Goal: Information Seeking & Learning: Check status

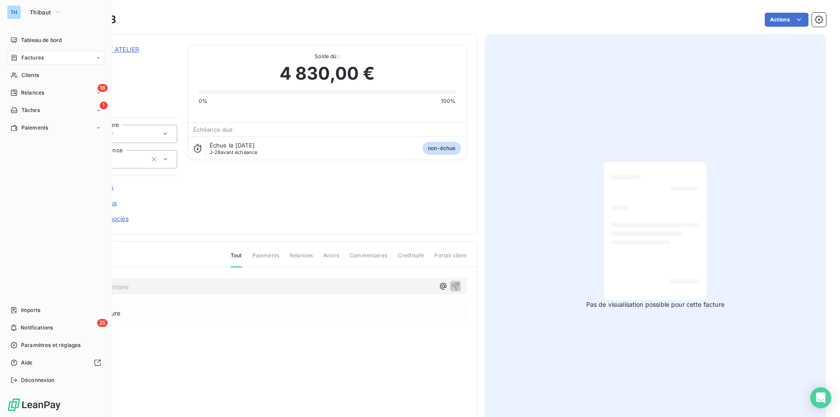
click at [27, 58] on span "Factures" at bounding box center [32, 58] width 22 height 8
click at [30, 56] on span "Factures" at bounding box center [32, 58] width 22 height 8
click at [38, 74] on span "Factures" at bounding box center [32, 75] width 22 height 8
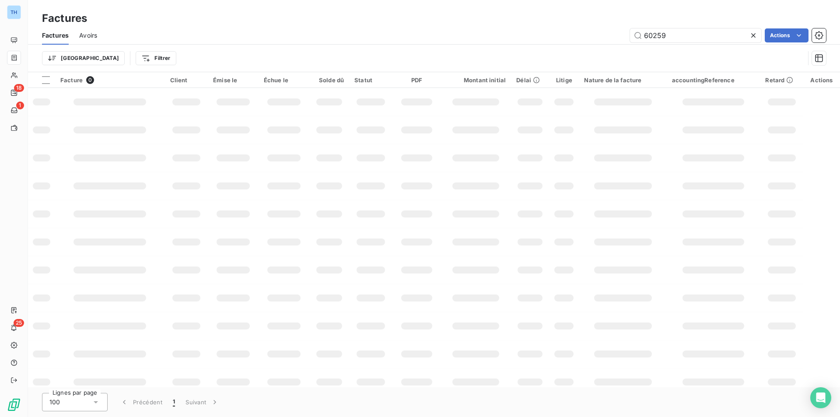
drag, startPoint x: 672, startPoint y: 33, endPoint x: 540, endPoint y: 20, distance: 132.3
click at [596, 30] on div "60259 Actions" at bounding box center [467, 35] width 718 height 14
type input "59779"
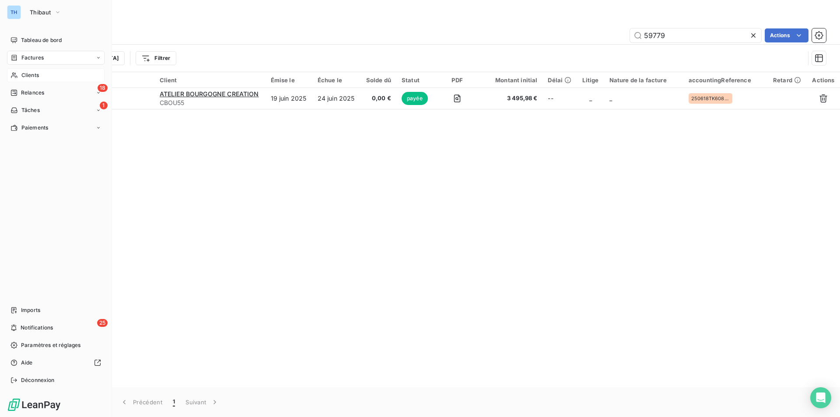
drag, startPoint x: 28, startPoint y: 74, endPoint x: 34, endPoint y: 77, distance: 5.7
click at [28, 74] on span "Clients" at bounding box center [29, 75] width 17 height 8
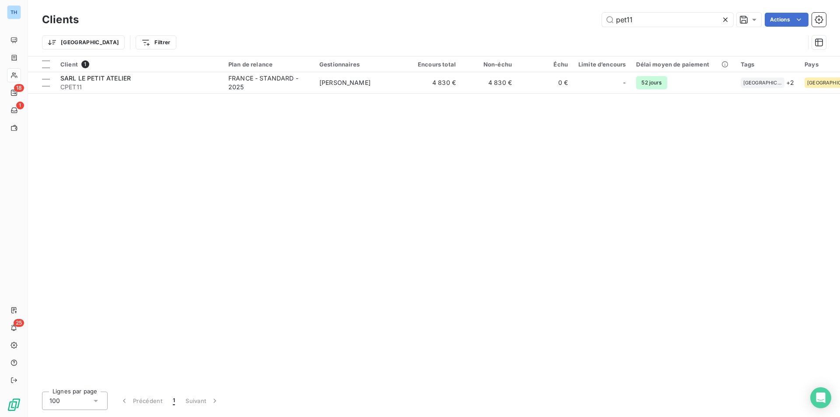
drag, startPoint x: 655, startPoint y: 23, endPoint x: 530, endPoint y: 16, distance: 126.1
click at [530, 16] on div "pet11 Actions" at bounding box center [457, 20] width 736 height 14
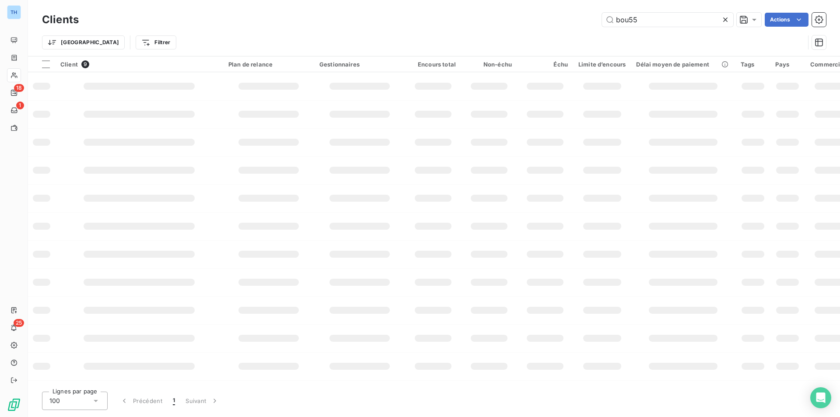
type input "bou55"
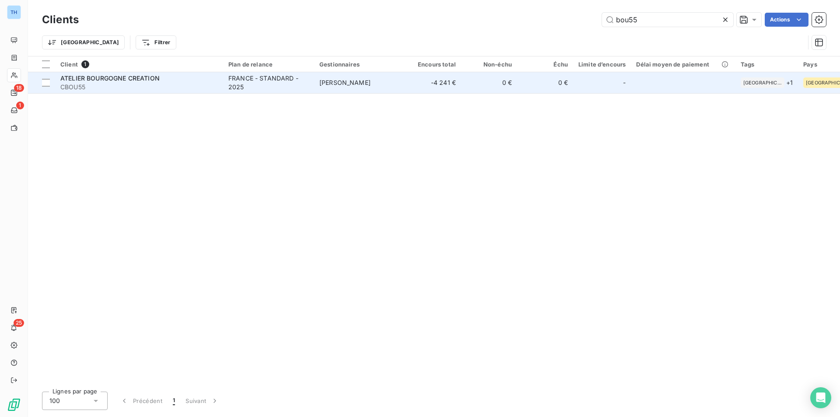
click at [418, 89] on td "-4 241 €" at bounding box center [433, 82] width 56 height 21
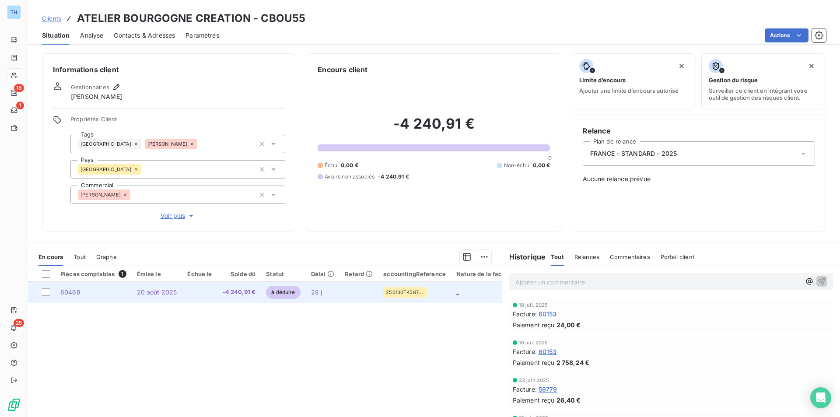
click at [185, 289] on td at bounding box center [199, 292] width 35 height 21
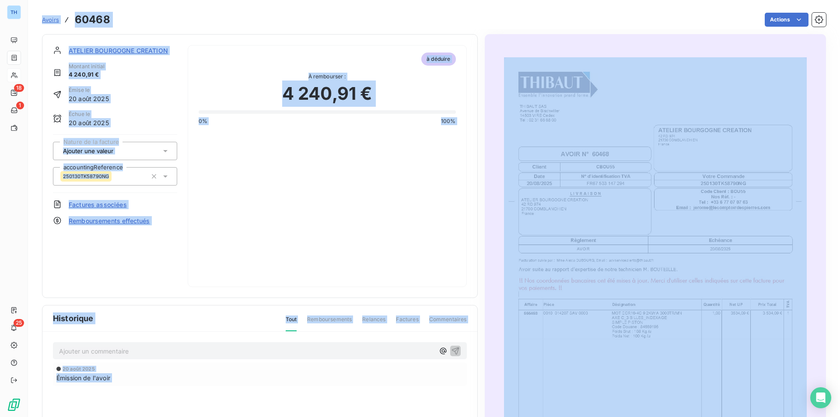
click at [185, 289] on div "ATELIER BOURGOGNE CREATION Montant initial 4 240,91 € Émise le [DATE] Échue le …" at bounding box center [260, 271] width 436 height 474
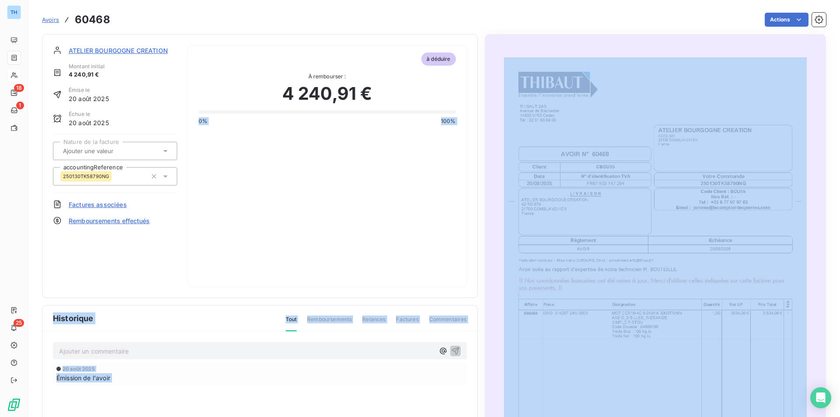
click at [543, 304] on img "button" at bounding box center [655, 271] width 303 height 428
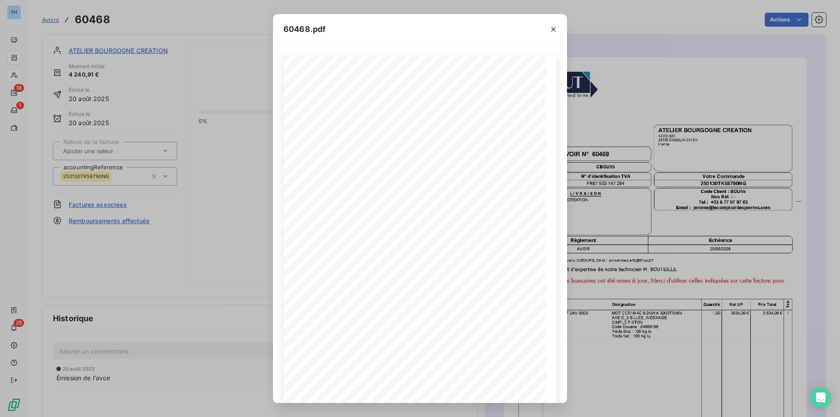
click at [659, 307] on div "60468.pdf THIBAUT [GEOGRAPHIC_DATA] 14503 VIRE Cedex TÈl : 02 31 66 68 00 AVOIR…" at bounding box center [420, 208] width 840 height 417
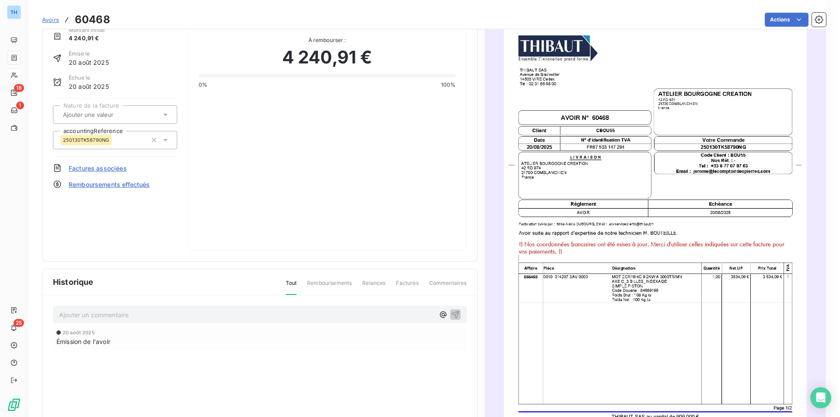
scroll to position [101, 0]
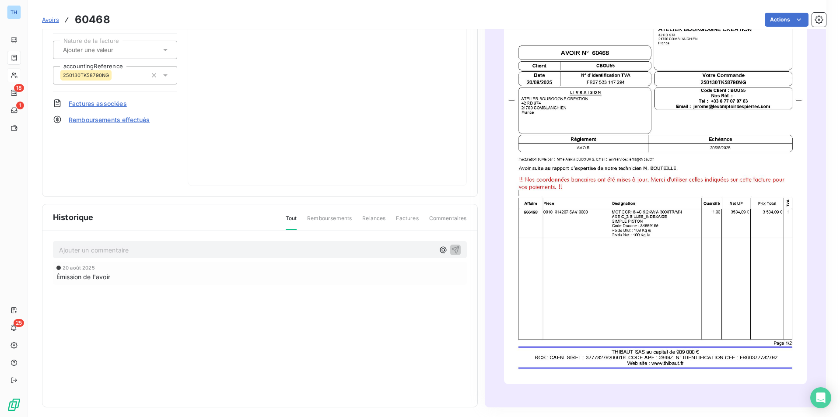
click at [625, 363] on img "button" at bounding box center [655, 170] width 303 height 428
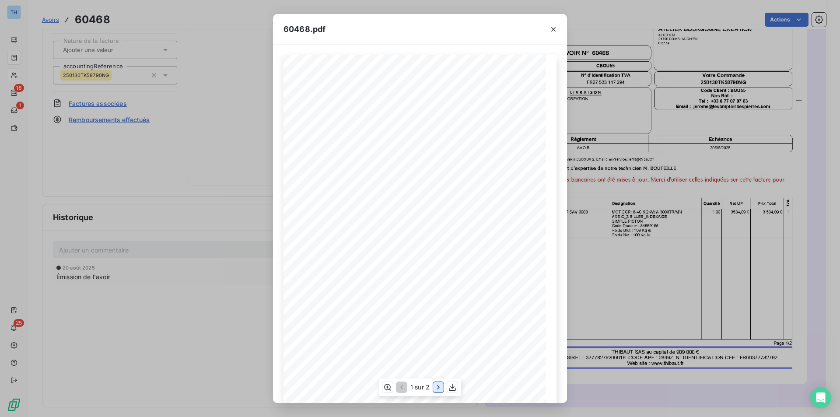
click at [439, 387] on icon "button" at bounding box center [438, 387] width 2 height 4
click at [137, 257] on div "60468.pdf THIBAUT SAS Avenue de Bischwiller 14503 VIRE Cedex TÈl : 02 31 66 68 …" at bounding box center [420, 208] width 840 height 417
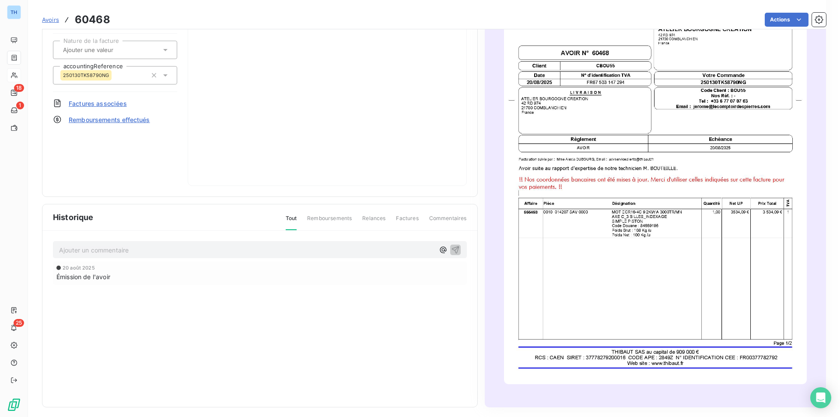
click at [50, 18] on span "Avoirs" at bounding box center [50, 19] width 17 height 7
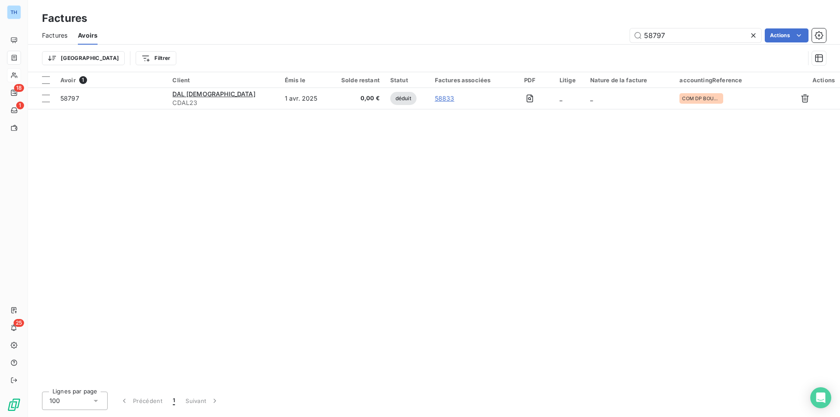
click at [64, 35] on span "Factures" at bounding box center [54, 35] width 25 height 9
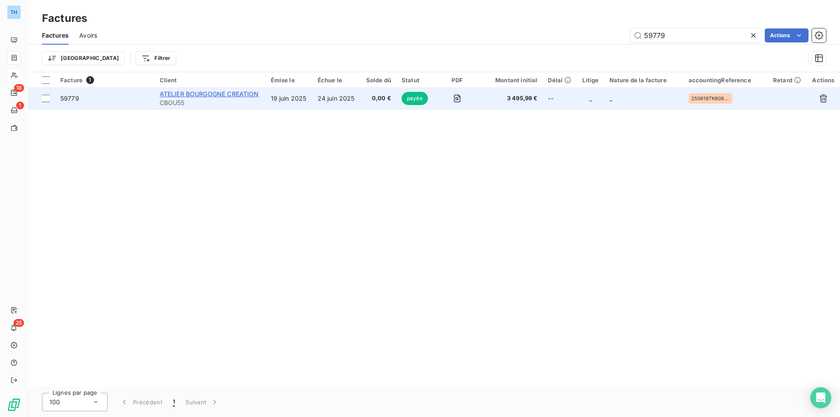
click at [202, 91] on span "ATELIER BOURGOGNE CREATION" at bounding box center [209, 93] width 99 height 7
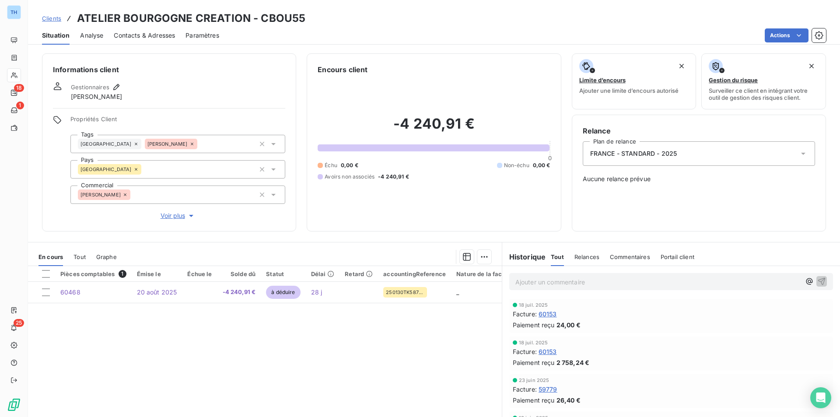
click at [78, 257] on span "Tout" at bounding box center [79, 256] width 12 height 7
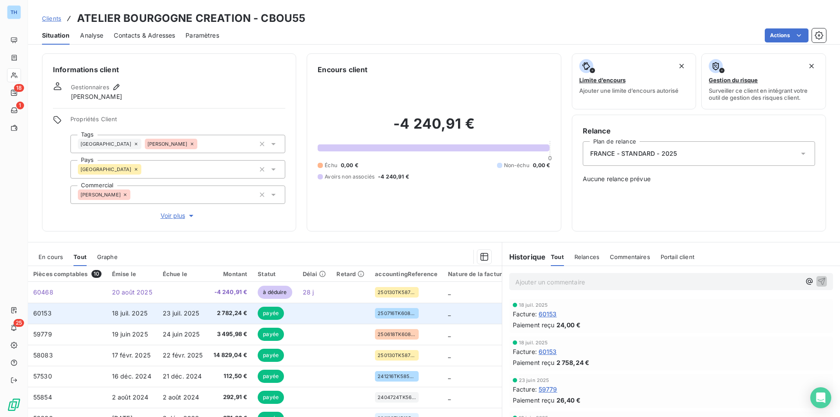
click at [132, 307] on td "18 juil. 2025" at bounding box center [132, 313] width 51 height 21
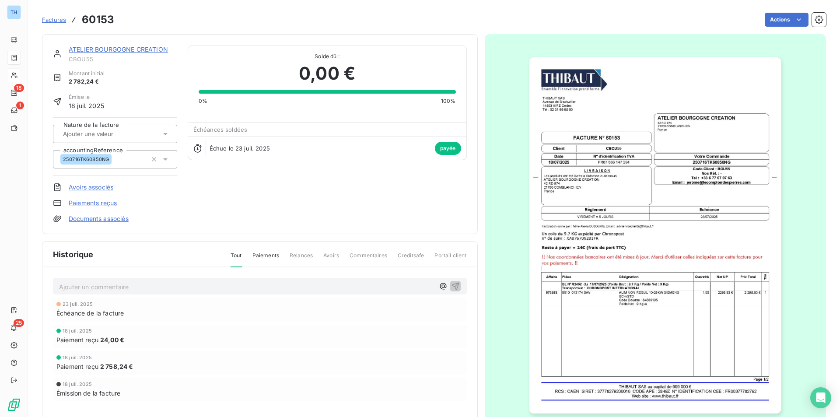
click at [90, 187] on link "Avoirs associés" at bounding box center [91, 187] width 45 height 9
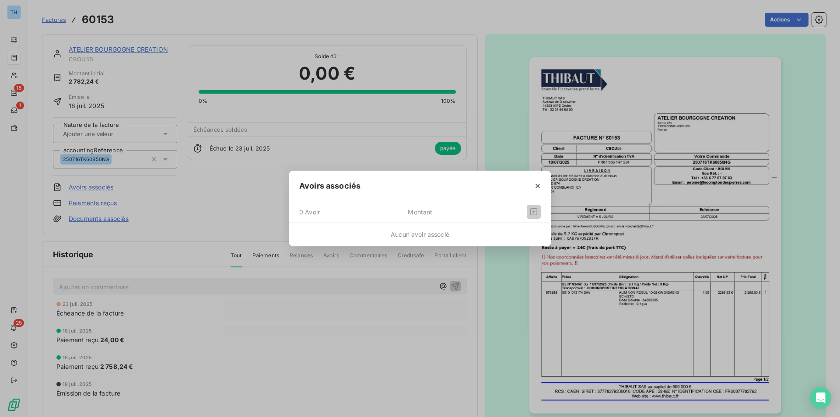
click at [258, 322] on div "Avoirs associés 0 Avoir Montant Aucun avoir associé" at bounding box center [420, 208] width 840 height 417
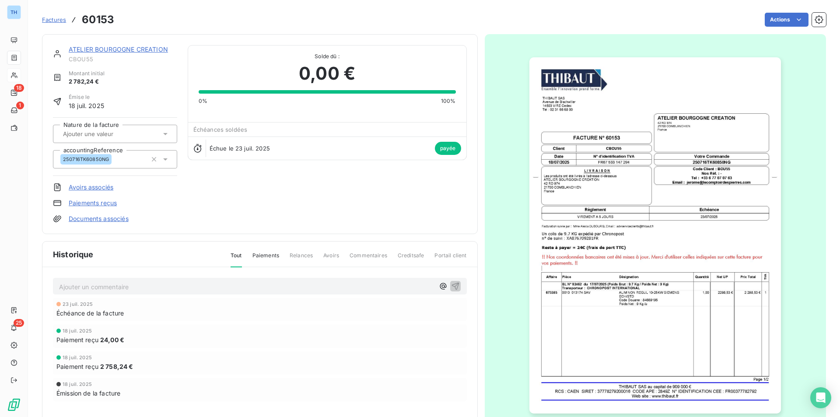
click at [137, 50] on link "ATELIER BOURGOGNE CREATION" at bounding box center [118, 48] width 99 height 7
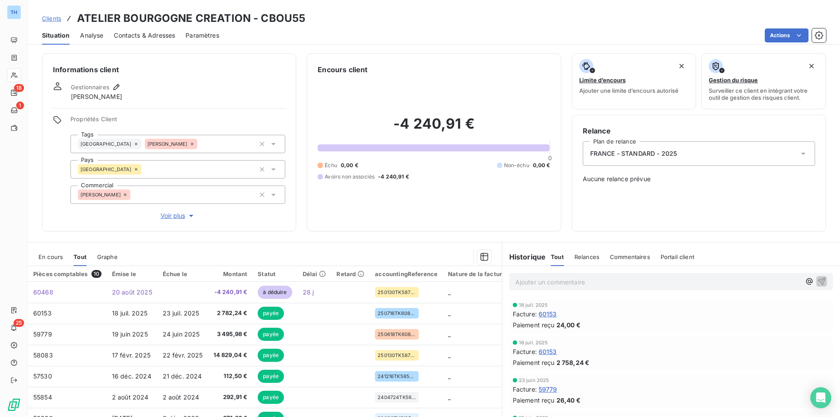
click at [45, 258] on span "En cours" at bounding box center [50, 256] width 24 height 7
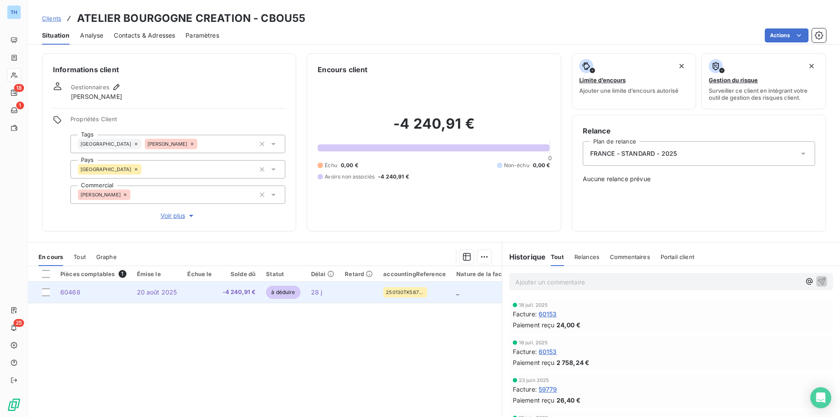
click at [195, 288] on td at bounding box center [199, 292] width 35 height 21
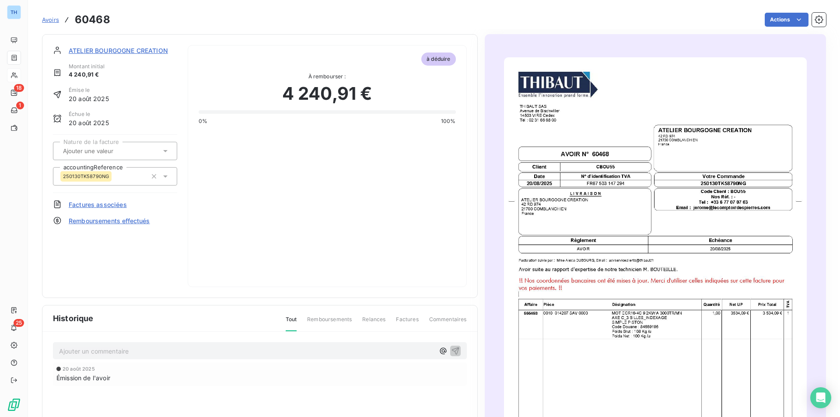
click at [102, 44] on section "ATELIER BOURGOGNE CREATION Montant initial 4 240,91 € Émise le [DATE] Échue le …" at bounding box center [260, 166] width 436 height 264
click at [100, 50] on span "ATELIER BOURGOGNE CREATION" at bounding box center [118, 50] width 99 height 9
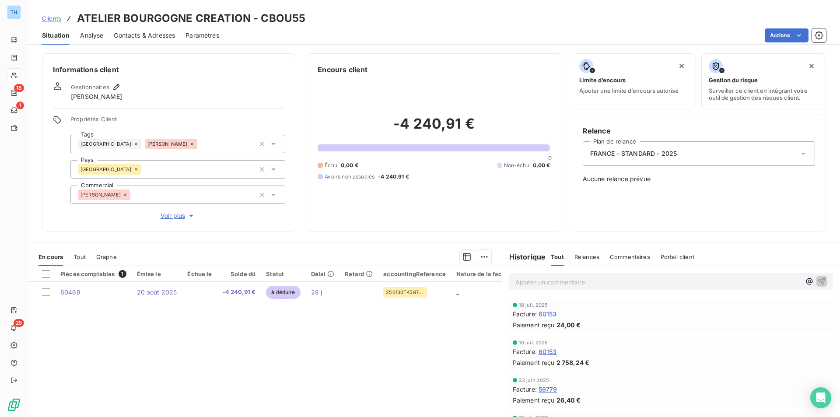
click at [80, 254] on span "Tout" at bounding box center [79, 256] width 12 height 7
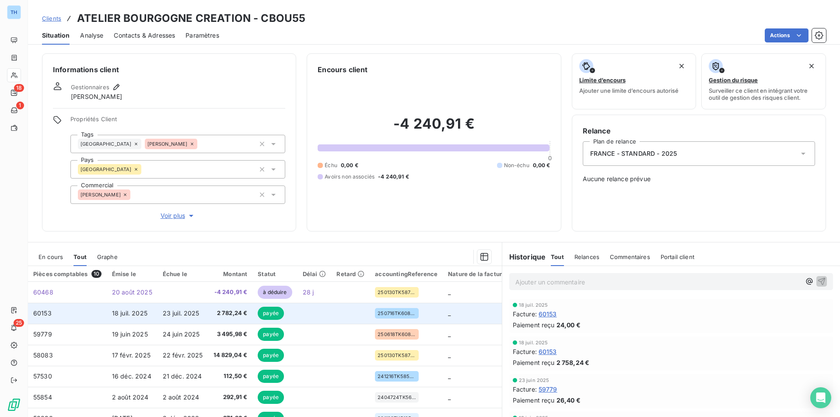
click at [64, 313] on td "60153" at bounding box center [67, 313] width 79 height 21
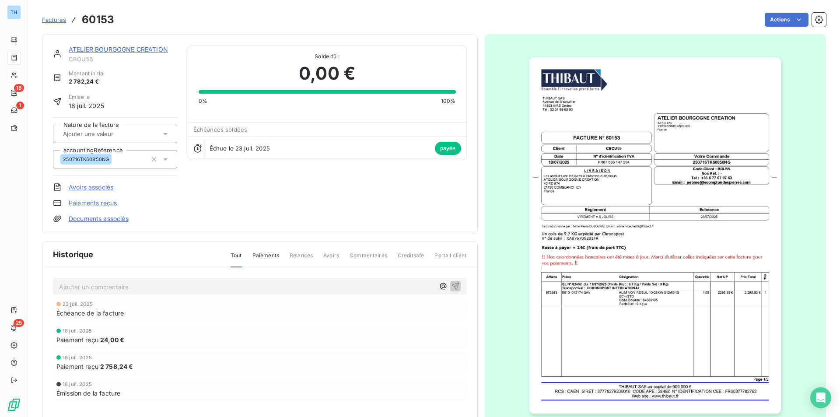
click at [99, 219] on link "Documents associés" at bounding box center [99, 218] width 60 height 9
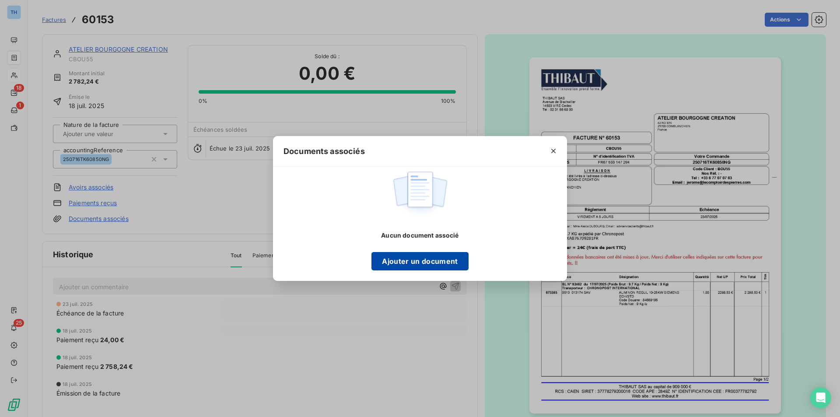
click at [422, 268] on button "Ajouter un document" at bounding box center [419, 261] width 97 height 18
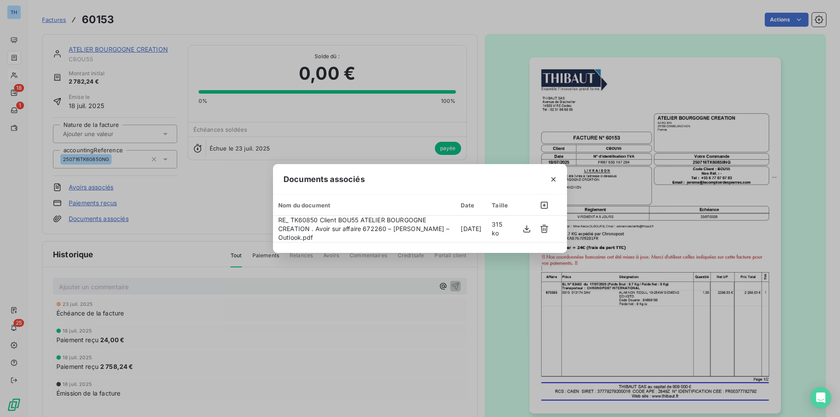
click at [132, 284] on div "Documents associés Nom du document Date Taille RE_ TK60850 Client BOU55 ATELIER…" at bounding box center [420, 208] width 840 height 417
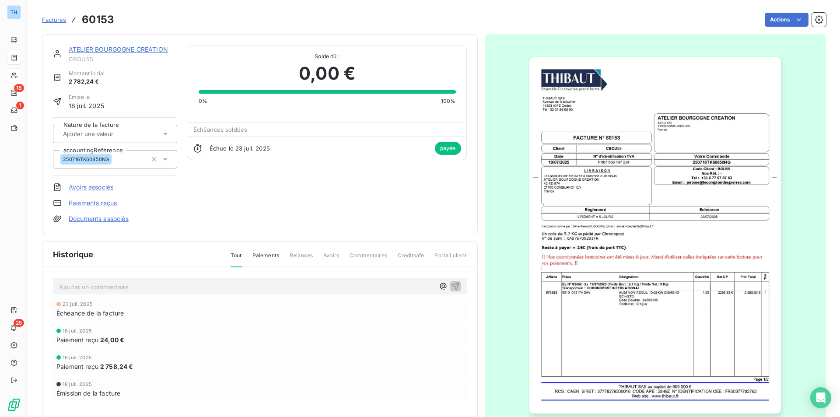
click at [101, 210] on div "ATELIER BOURGOGNE CREATION CBOU55 Montant initial 2 782,24 € Émise le [DATE] Na…" at bounding box center [115, 134] width 124 height 178
click at [102, 217] on link "Documents associés" at bounding box center [99, 218] width 60 height 9
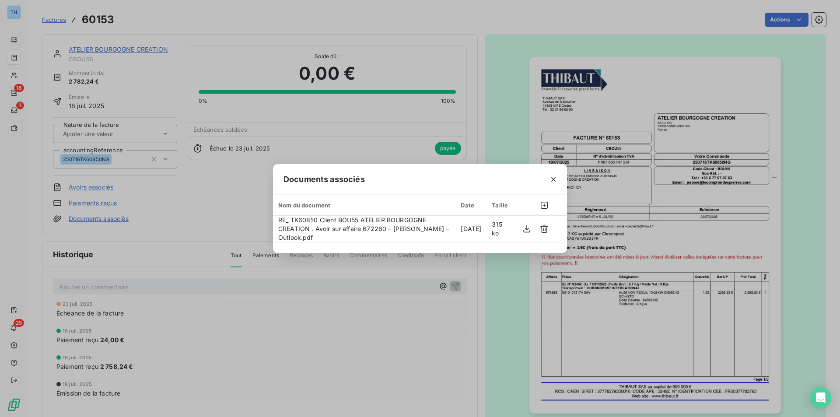
click at [122, 285] on div "Documents associés Nom du document Date Taille RE_ TK60850 Client BOU55 ATELIER…" at bounding box center [420, 208] width 840 height 417
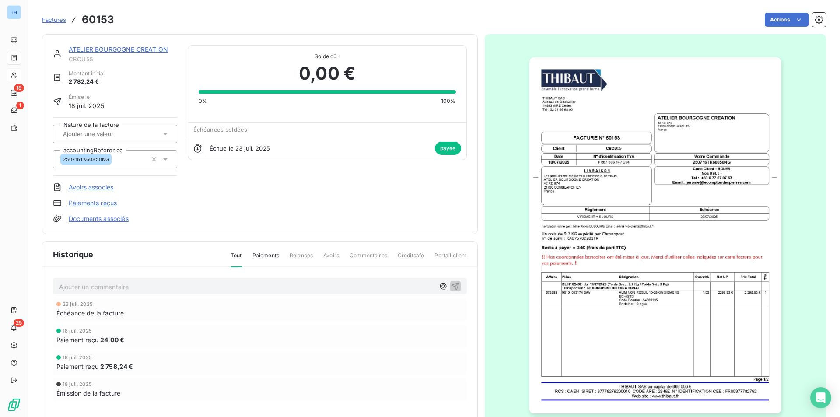
click at [122, 285] on p "Ajouter un commentaire ﻿" at bounding box center [246, 286] width 375 height 11
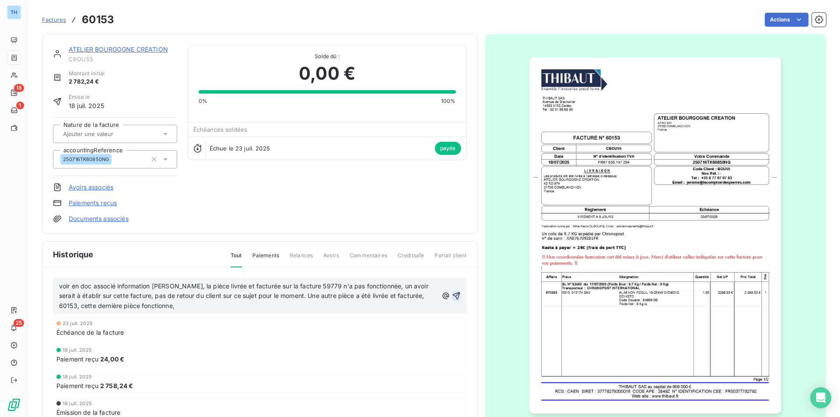
click at [454, 292] on icon "button" at bounding box center [456, 295] width 9 height 9
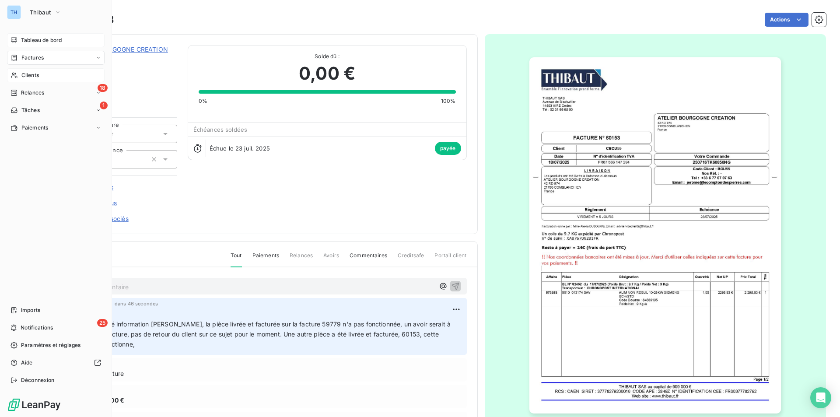
click at [35, 40] on span "Tableau de bord" at bounding box center [41, 40] width 41 height 8
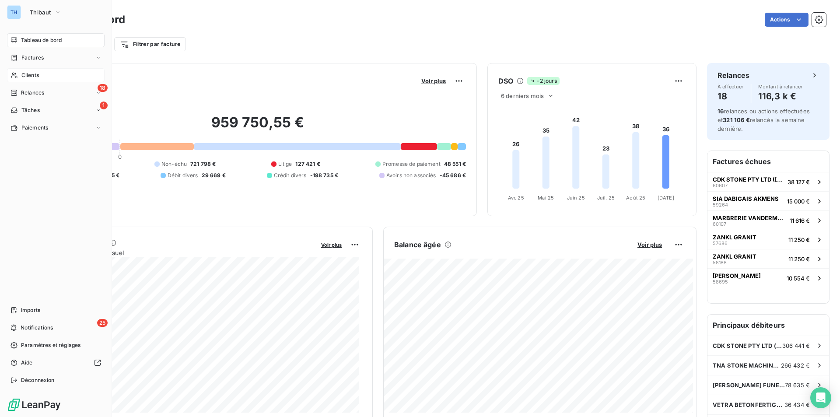
click at [31, 73] on span "Clients" at bounding box center [29, 75] width 17 height 8
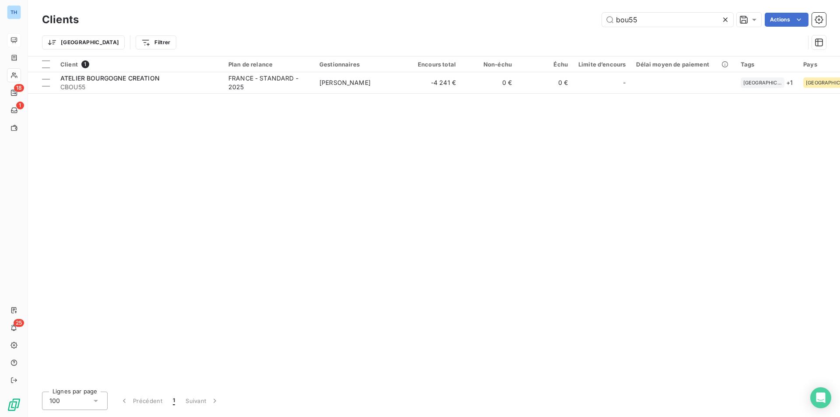
drag, startPoint x: 649, startPoint y: 19, endPoint x: 542, endPoint y: 24, distance: 107.7
click at [556, 19] on div "bou55 Actions" at bounding box center [457, 20] width 736 height 14
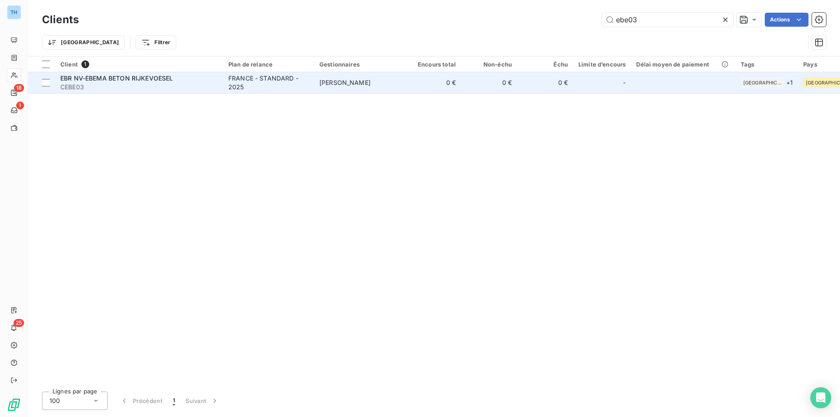
type input "ebe03"
click at [405, 79] on td "0 €" at bounding box center [433, 82] width 56 height 21
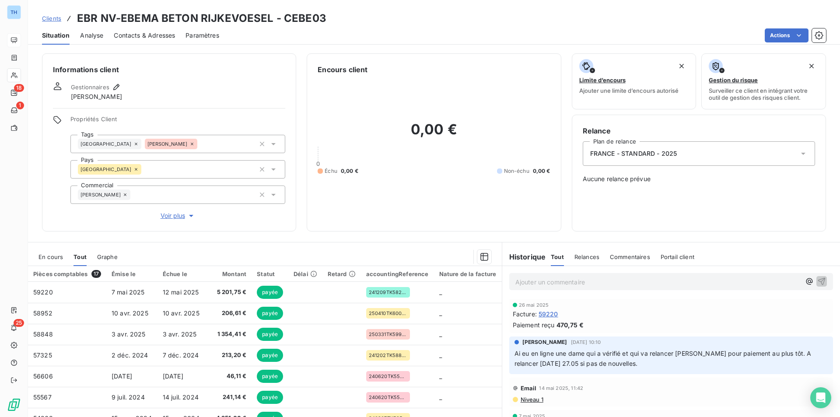
click at [56, 254] on span "En cours" at bounding box center [50, 256] width 24 height 7
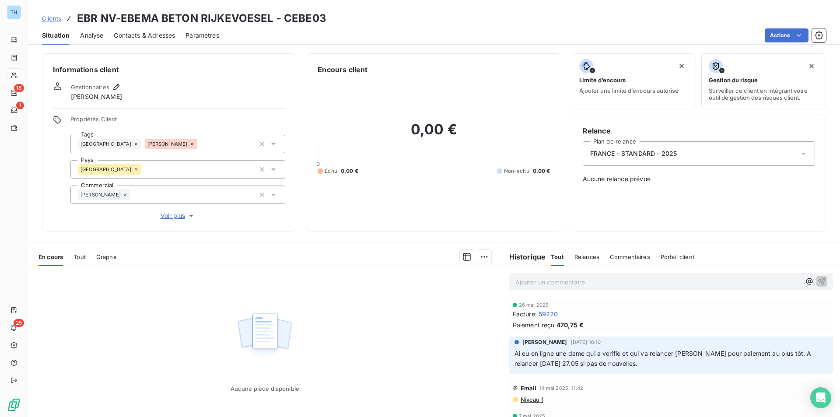
scroll to position [131, 0]
